Goal: Information Seeking & Learning: Learn about a topic

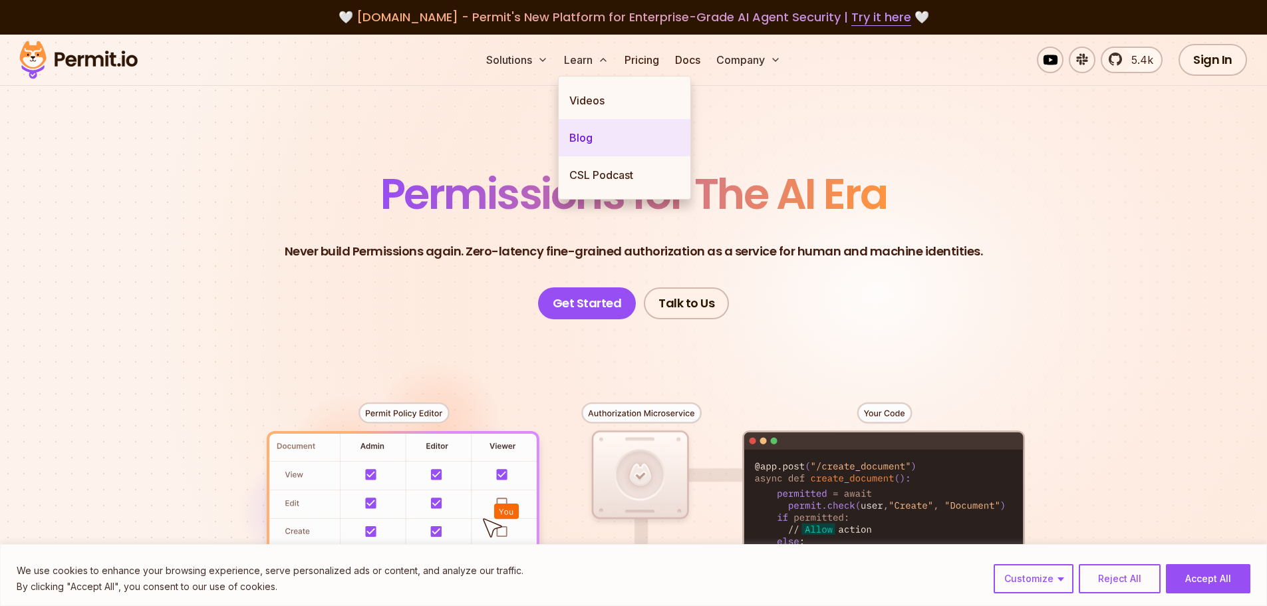
click at [581, 134] on link "Blog" at bounding box center [625, 137] width 132 height 37
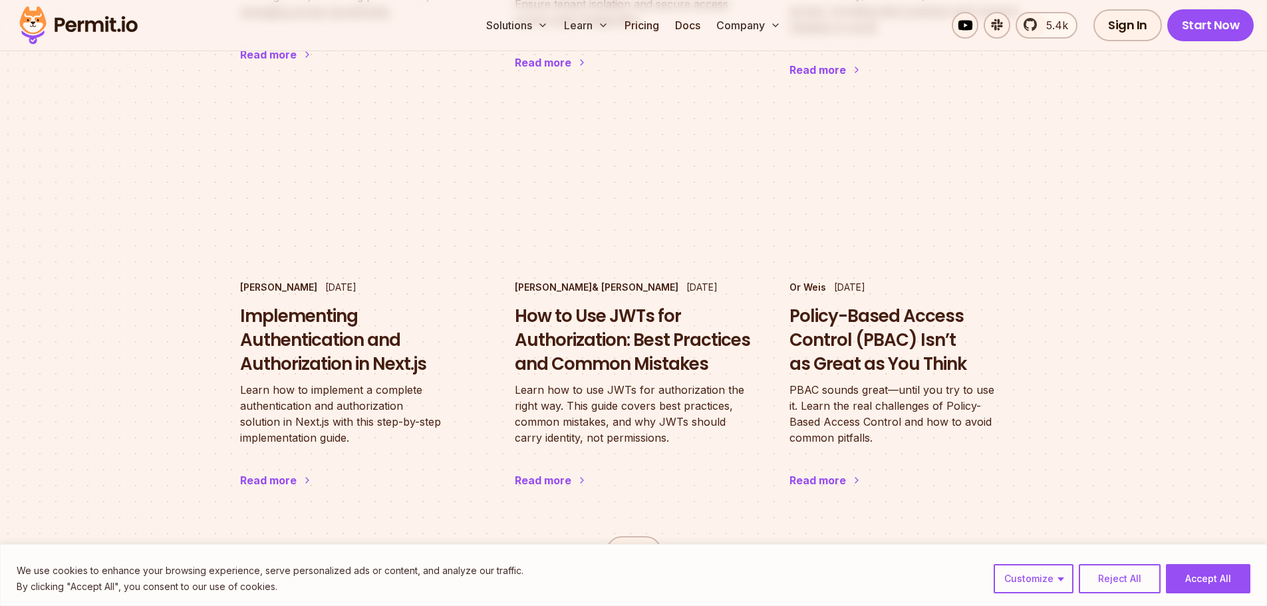
scroll to position [2128, 0]
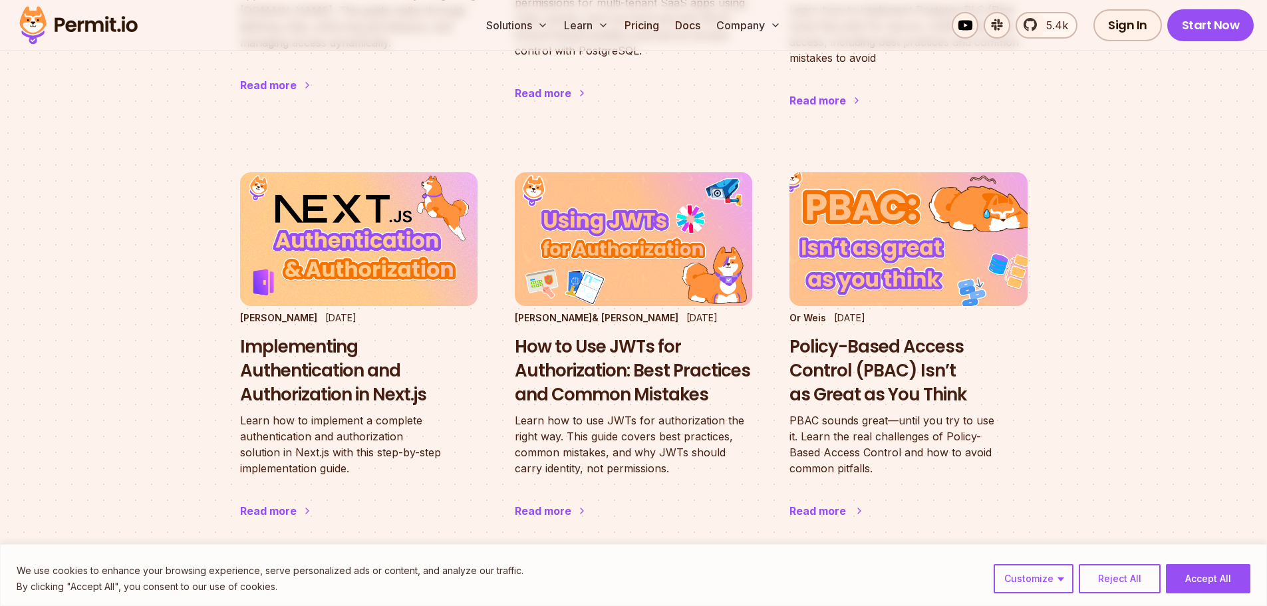
click at [878, 335] on h3 "Policy-Based Access Control (PBAC) Isn’t as Great as You Think" at bounding box center [907, 370] width 237 height 71
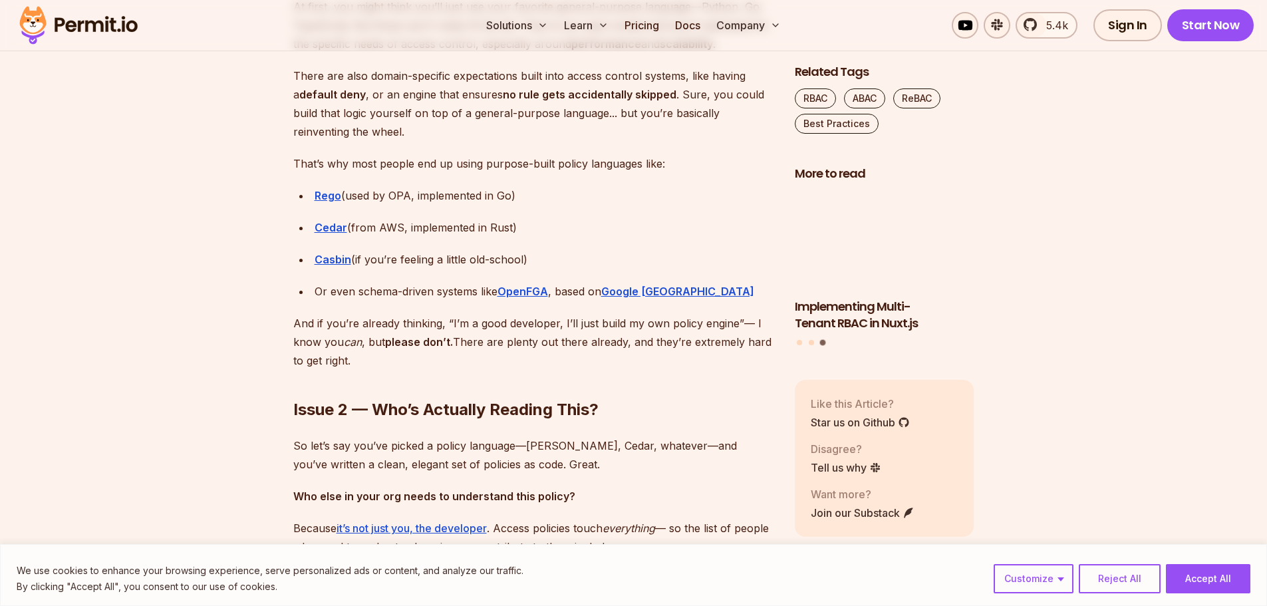
scroll to position [2194, 0]
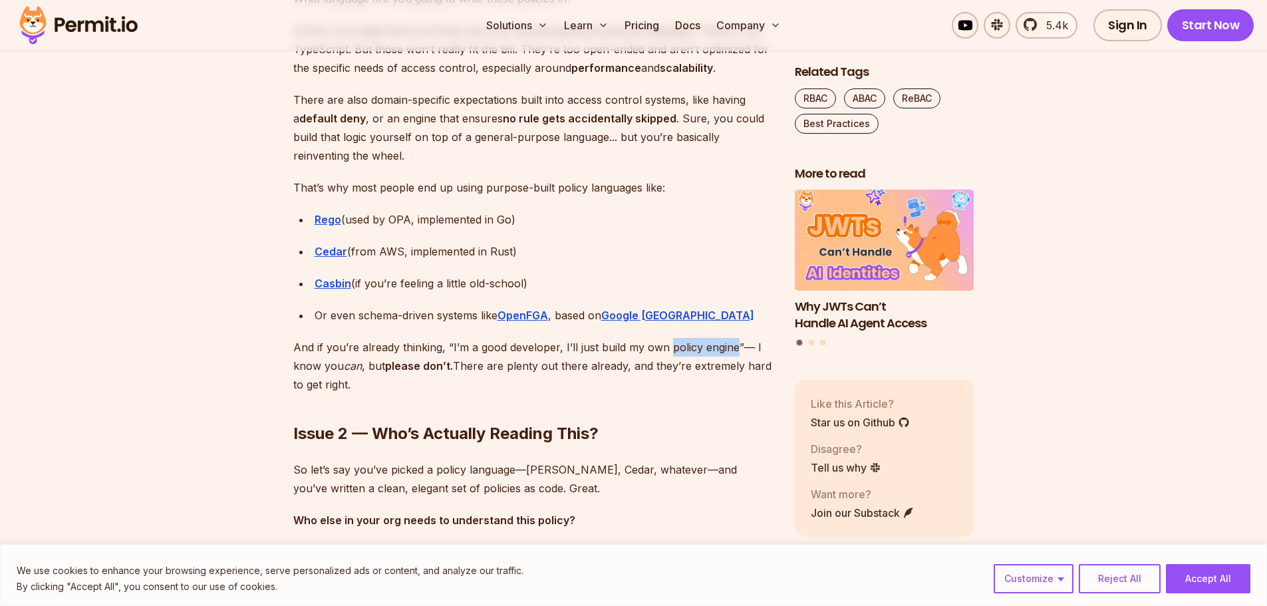
drag, startPoint x: 668, startPoint y: 346, endPoint x: 734, endPoint y: 346, distance: 65.8
click at [734, 346] on p "And if you’re already thinking, “I’m a good developer, I’ll just build my own p…" at bounding box center [533, 366] width 480 height 56
copy p "policy engine"
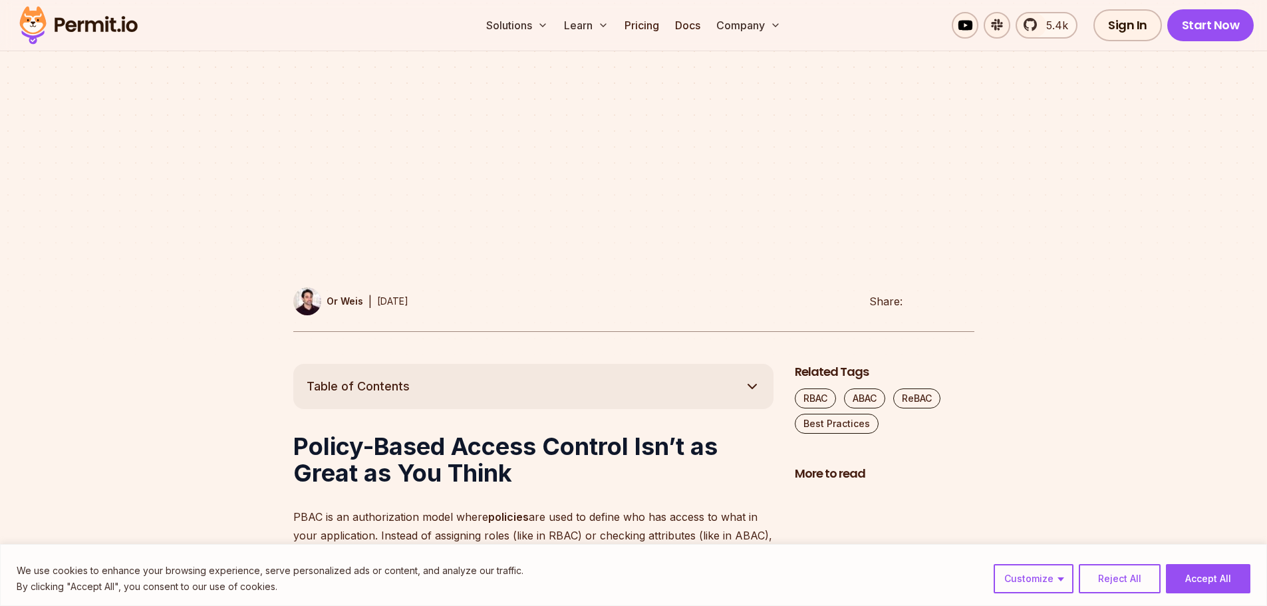
scroll to position [399, 0]
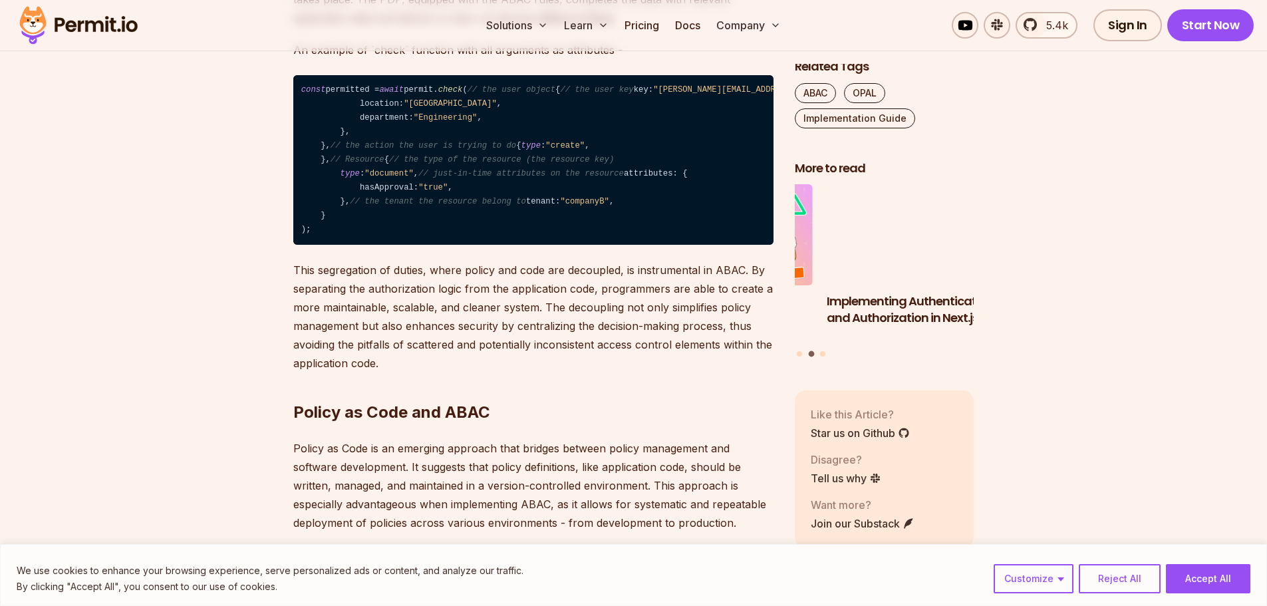
scroll to position [1862, 0]
